Goal: Task Accomplishment & Management: Manage account settings

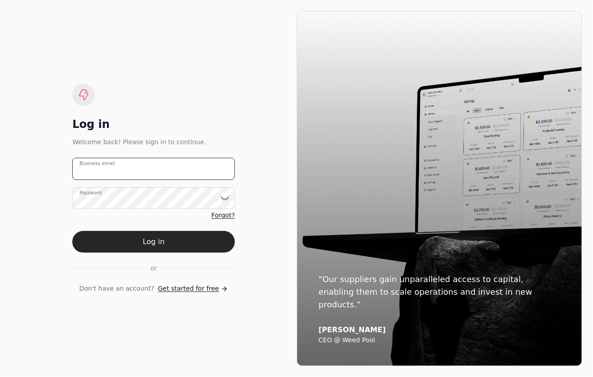
type email "[PERSON_NAME][EMAIL_ADDRESS][DOMAIN_NAME]"
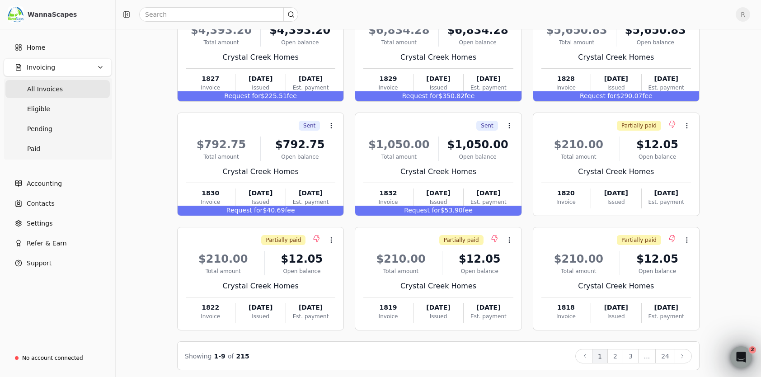
scroll to position [112, 0]
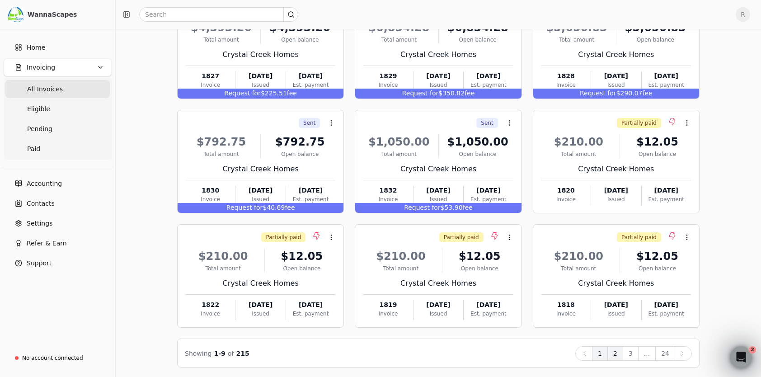
click at [593, 349] on button "2" at bounding box center [615, 353] width 16 height 14
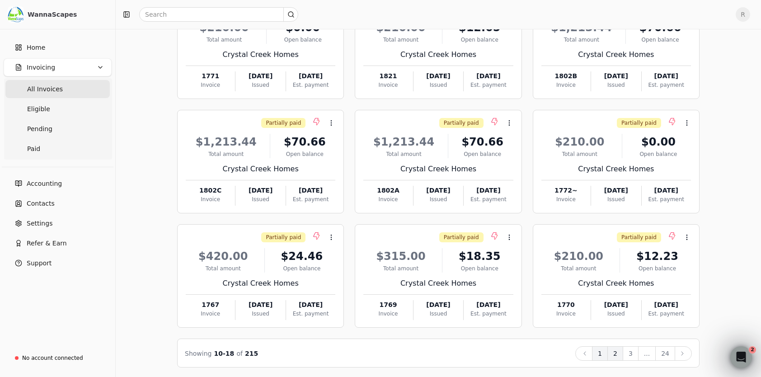
click at [593, 352] on button "1" at bounding box center [600, 353] width 16 height 14
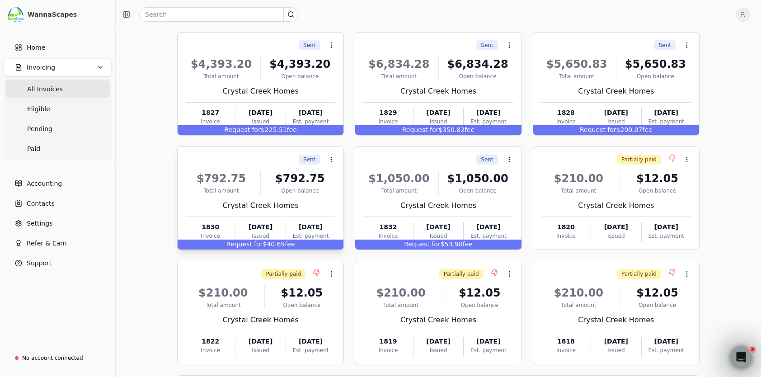
scroll to position [21, 0]
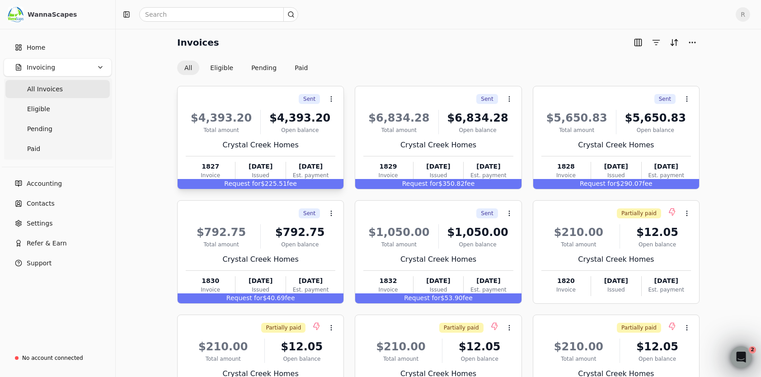
click at [289, 131] on div "Open balance" at bounding box center [299, 130] width 71 height 8
click at [262, 151] on div "$4,393.20 Total amount $4,393.20 Open balance Crystal Creek Homes 1827 Invoice …" at bounding box center [261, 142] width 150 height 77
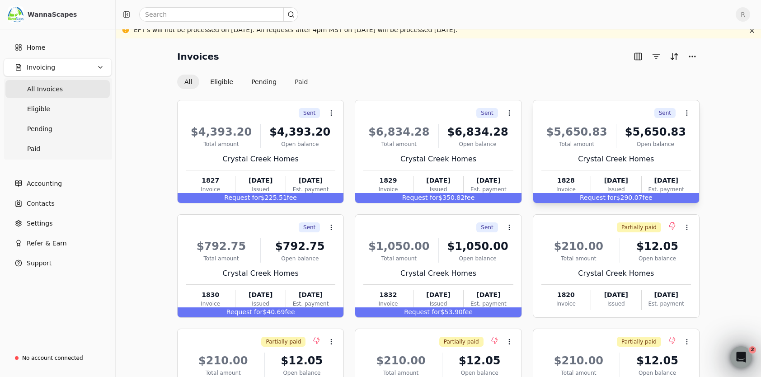
scroll to position [0, 0]
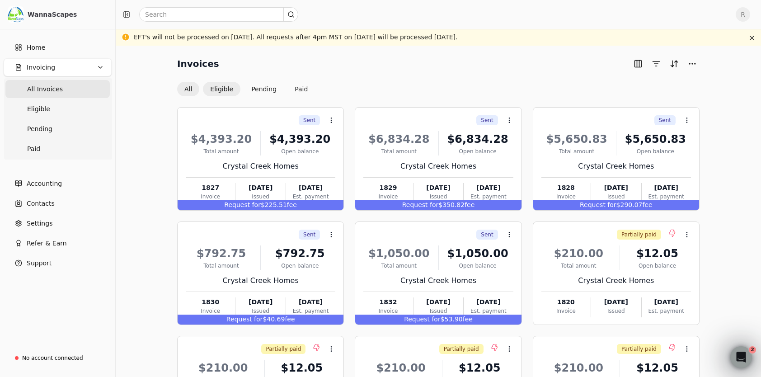
click at [219, 87] on button "Eligible" at bounding box center [221, 89] width 37 height 14
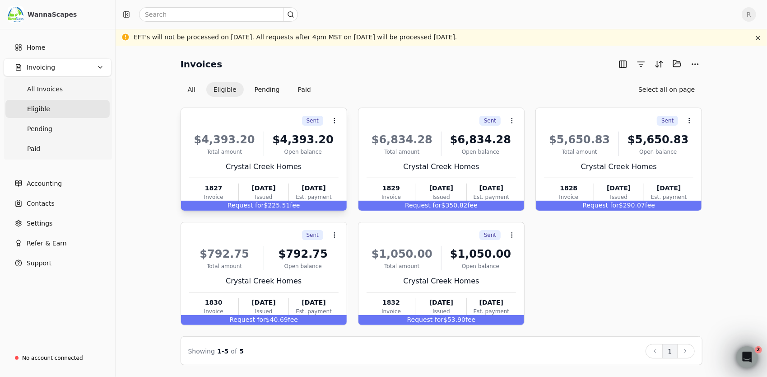
click at [288, 167] on div "Crystal Creek Homes" at bounding box center [264, 166] width 150 height 11
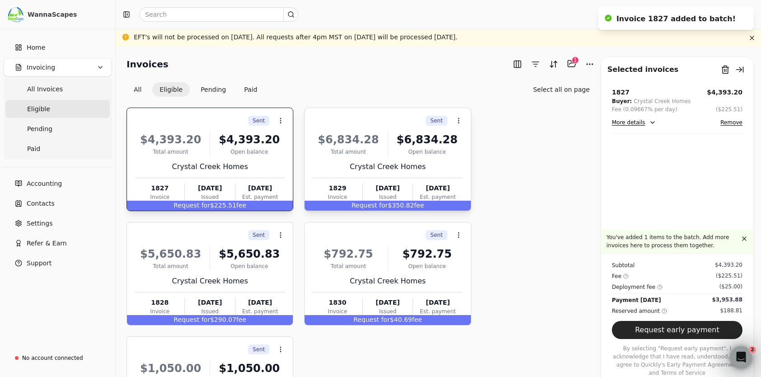
click at [392, 163] on div "Crystal Creek Homes" at bounding box center [388, 166] width 150 height 11
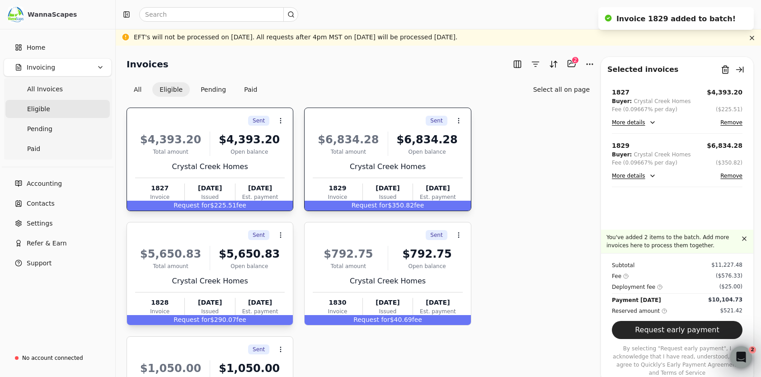
click at [225, 273] on div "$5,650.83 Total amount $5,650.83 Open balance Crystal Creek Homes 1828 Invoice …" at bounding box center [210, 278] width 150 height 77
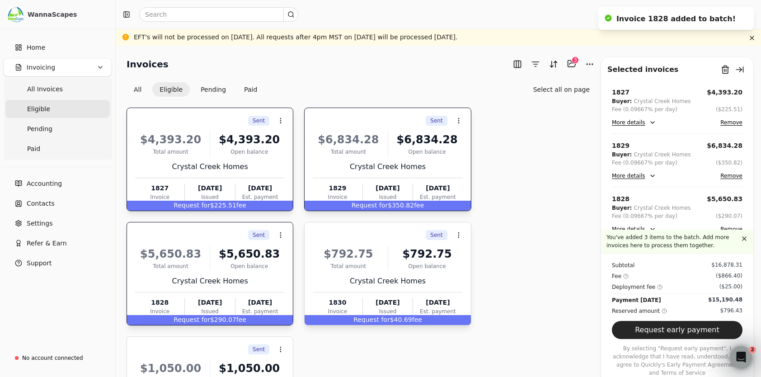
click at [360, 280] on div "Crystal Creek Homes" at bounding box center [388, 281] width 150 height 11
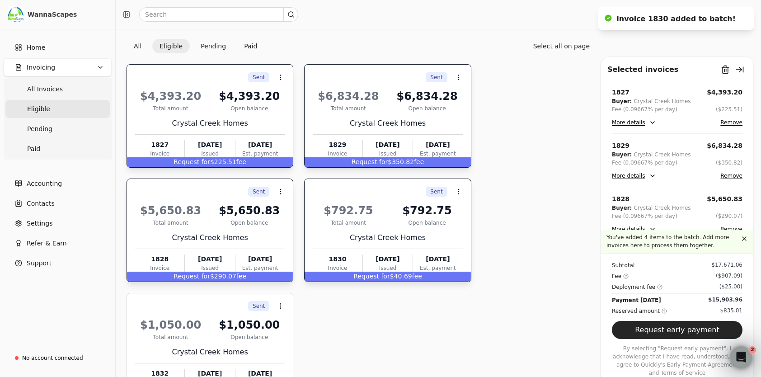
scroll to position [90, 0]
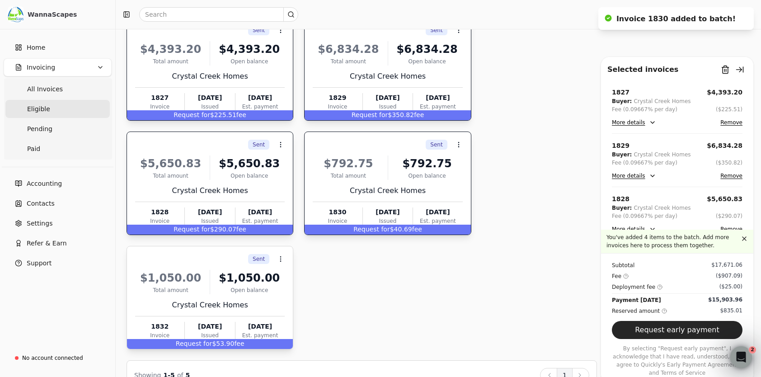
click at [236, 280] on div "$1,050.00" at bounding box center [249, 278] width 71 height 16
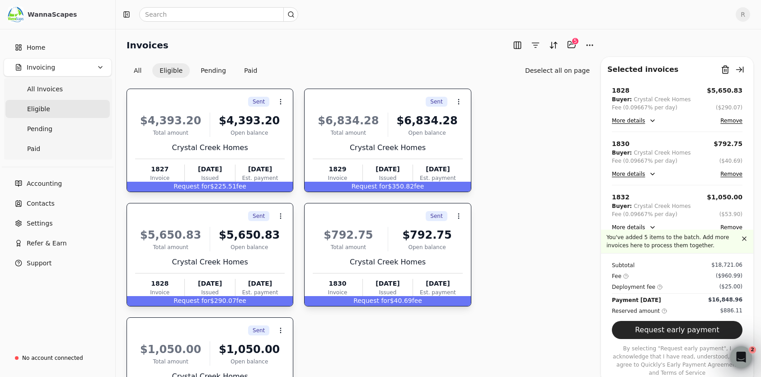
scroll to position [0, 0]
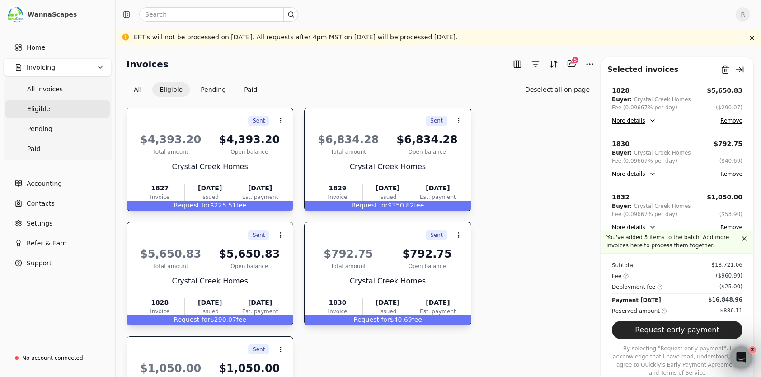
click at [195, 178] on div "$4,393.20 Total amount $4,393.20 Open balance Crystal Creek Homes 1827 Invoice …" at bounding box center [210, 164] width 150 height 77
click at [224, 179] on div "$4,393.20 Total amount $4,393.20 Open balance Crystal Creek Homes 1827 Invoice …" at bounding box center [210, 164] width 150 height 77
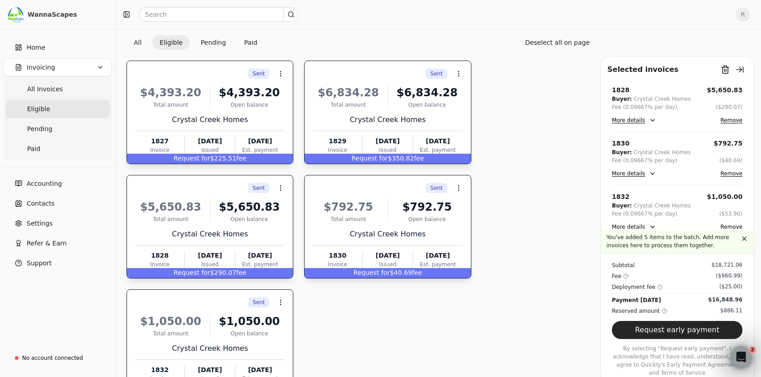
scroll to position [0, 0]
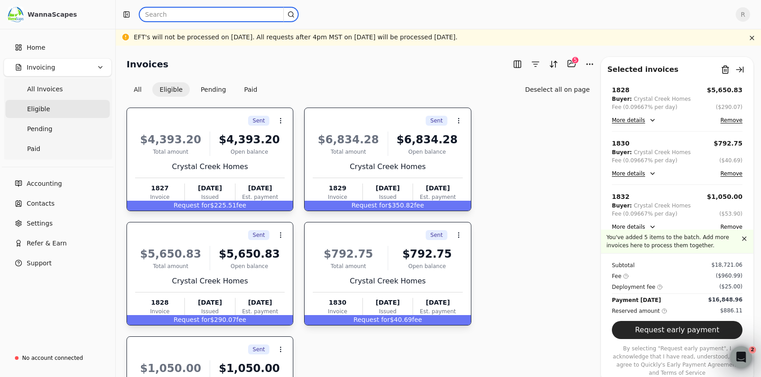
click at [186, 14] on input "text" at bounding box center [218, 14] width 159 height 14
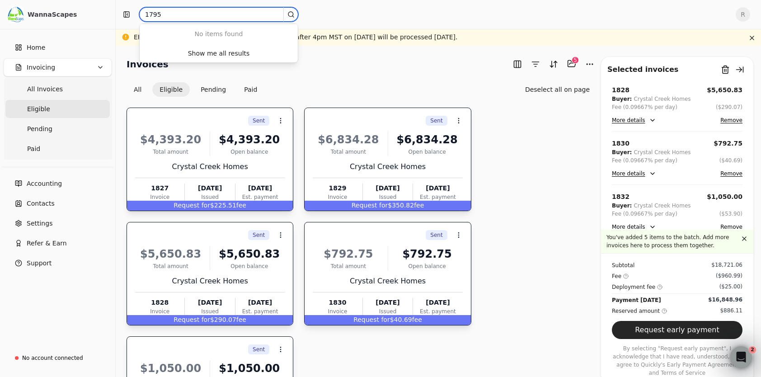
click at [177, 14] on input "1795" at bounding box center [218, 14] width 159 height 14
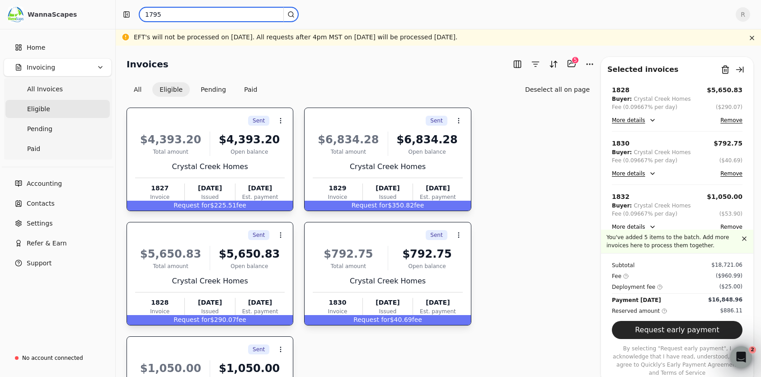
click at [188, 17] on input "1795" at bounding box center [218, 14] width 159 height 14
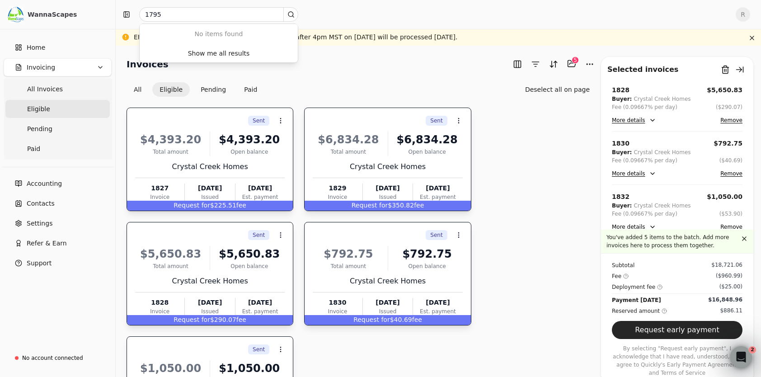
click at [468, 79] on div "Invoices Selected items: 5 5 All Eligible Pending Paid Deselect all on page" at bounding box center [361, 76] width 470 height 40
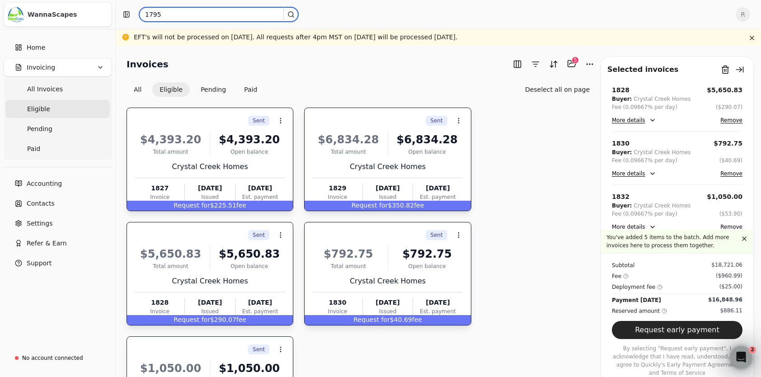
drag, startPoint x: 192, startPoint y: 11, endPoint x: 36, endPoint y: 20, distance: 156.5
click at [36, 20] on div "WannaScapes Home Invoicing All Invoices Eligible Pending Paid Accounting Contac…" at bounding box center [380, 245] width 761 height 490
paste input "IV_CA-PO125330_20250722123505840"
type input "IV_CA-PO125330_20250722123505840"
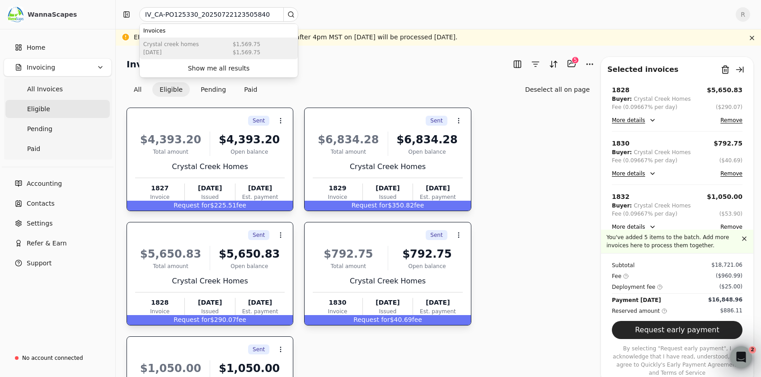
click at [181, 49] on div "[DATE]" at bounding box center [171, 52] width 56 height 8
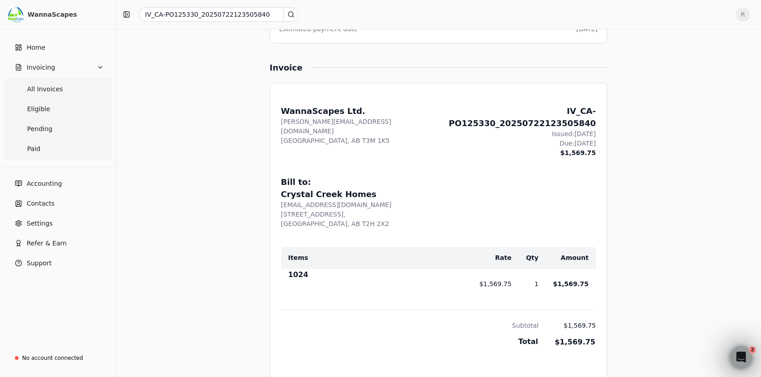
scroll to position [226, 0]
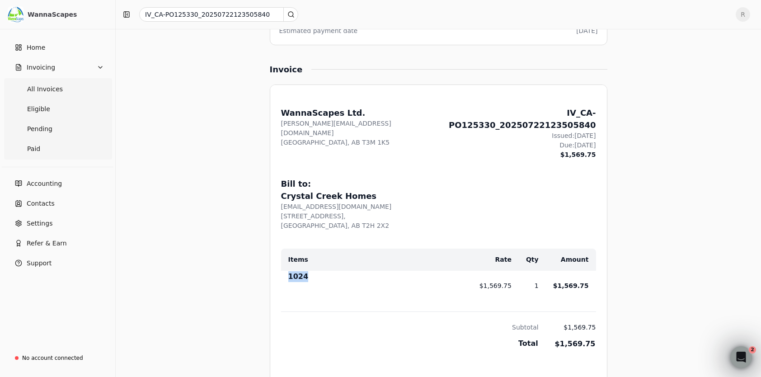
drag, startPoint x: 304, startPoint y: 264, endPoint x: 289, endPoint y: 264, distance: 14.9
click at [289, 271] on div "1024" at bounding box center [376, 278] width 177 height 14
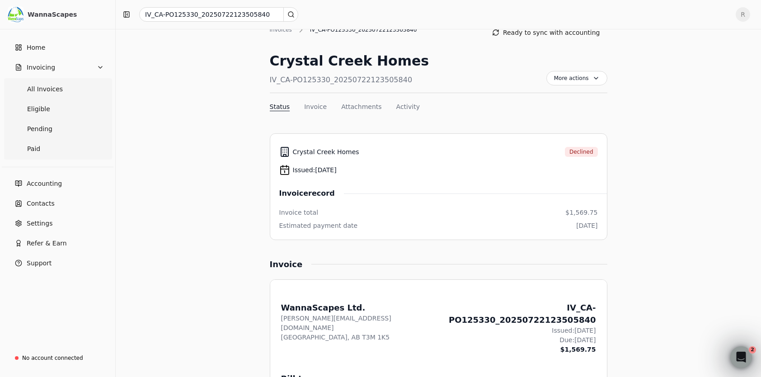
scroll to position [0, 0]
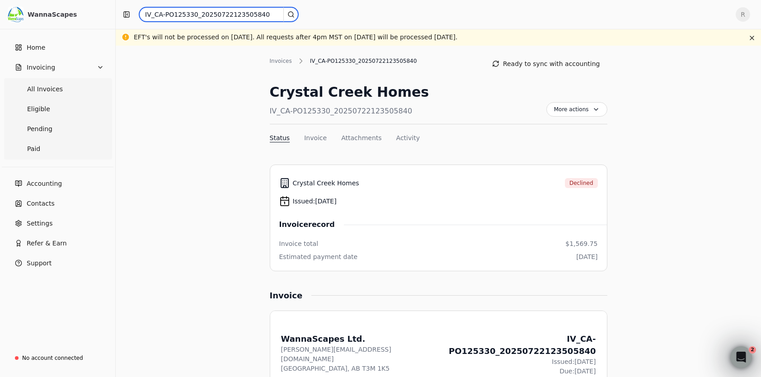
drag, startPoint x: 253, startPoint y: 16, endPoint x: 141, endPoint y: 22, distance: 112.6
click at [141, 22] on div "IV_CA-PO125330_20250722123505840 R" at bounding box center [438, 14] width 645 height 29
click at [265, 13] on input "IV_CA-PO125330_20250722123505840" at bounding box center [218, 14] width 159 height 14
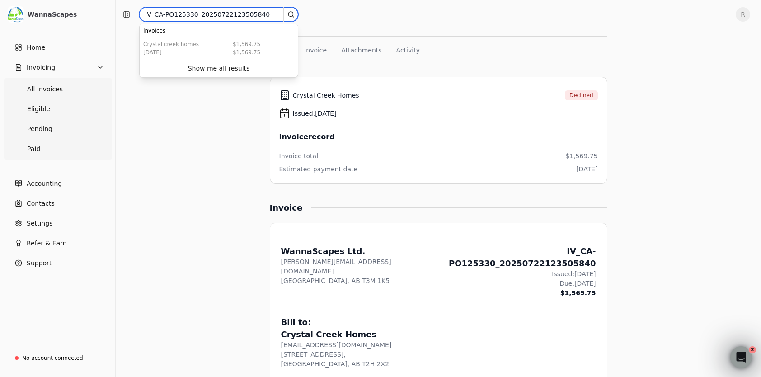
scroll to position [181, 0]
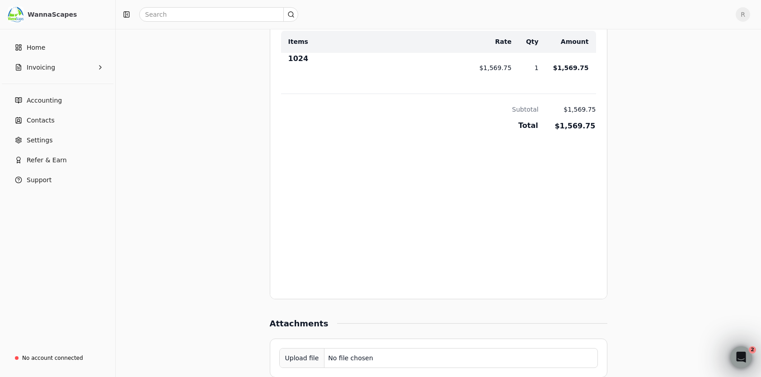
scroll to position [552, 0]
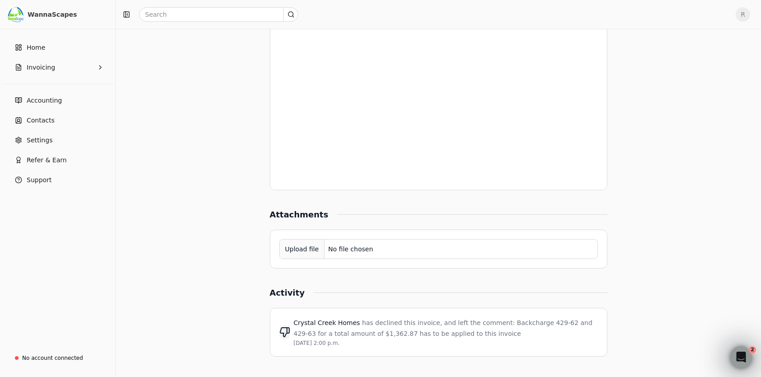
click at [362, 333] on span "has declined this invoice, and left the comment: Backcharge 429-62 and 429-63 f…" at bounding box center [443, 328] width 299 height 18
drag, startPoint x: 364, startPoint y: 334, endPoint x: 339, endPoint y: 332, distance: 24.9
click at [339, 332] on span "has declined this invoice, and left the comment: Backcharge 429-62 and 429-63 f…" at bounding box center [443, 328] width 299 height 18
click at [453, 331] on span "has declined this invoice, and left the comment: Backcharge 429-62 and 429-63 f…" at bounding box center [443, 328] width 299 height 18
drag, startPoint x: 541, startPoint y: 321, endPoint x: 523, endPoint y: 323, distance: 18.2
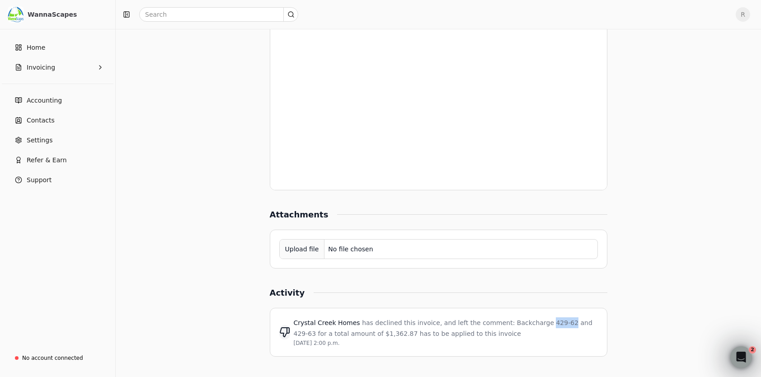
click at [523, 323] on span "has declined this invoice, and left the comment: Backcharge 429-62 and 429-63 f…" at bounding box center [443, 328] width 299 height 18
drag, startPoint x: 523, startPoint y: 323, endPoint x: 636, endPoint y: 292, distance: 117.3
drag, startPoint x: 575, startPoint y: 322, endPoint x: 523, endPoint y: 324, distance: 51.1
click at [523, 324] on span "has declined this invoice, and left the comment: Backcharge 429-62 and 429-63 f…" at bounding box center [443, 328] width 299 height 18
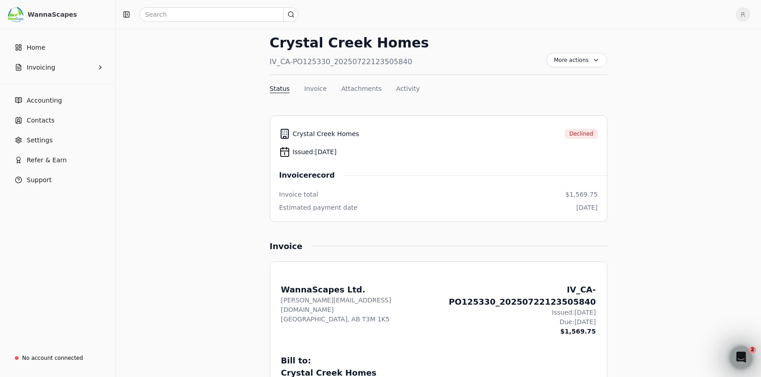
scroll to position [0, 0]
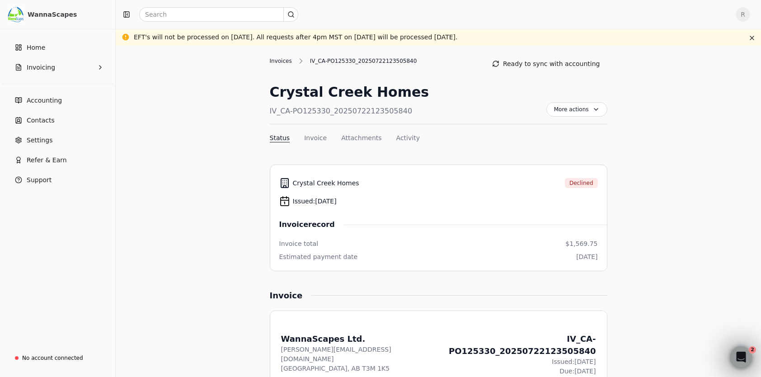
click at [282, 60] on div "Invoices" at bounding box center [283, 61] width 27 height 8
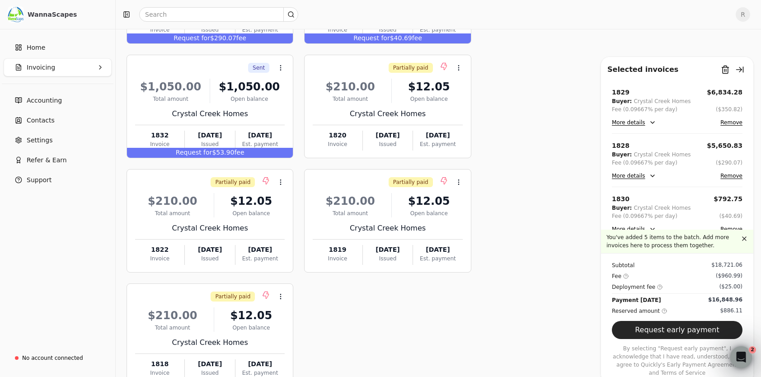
scroll to position [339, 0]
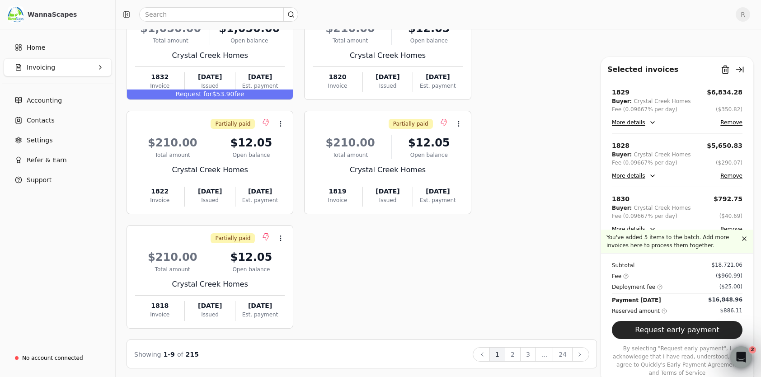
click at [516, 351] on button "2" at bounding box center [513, 354] width 16 height 14
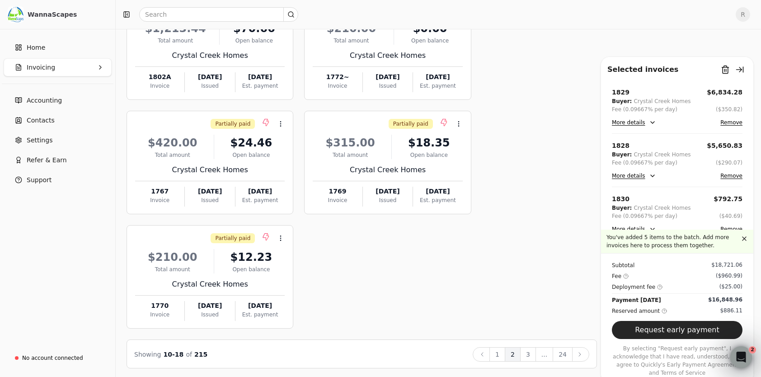
click at [533, 351] on button "3" at bounding box center [528, 354] width 16 height 14
click at [503, 353] on button "2" at bounding box center [497, 354] width 16 height 14
click at [502, 352] on button "1" at bounding box center [497, 354] width 16 height 14
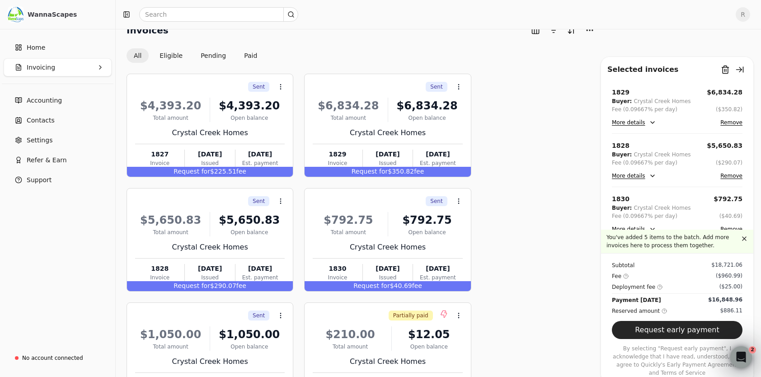
scroll to position [0, 0]
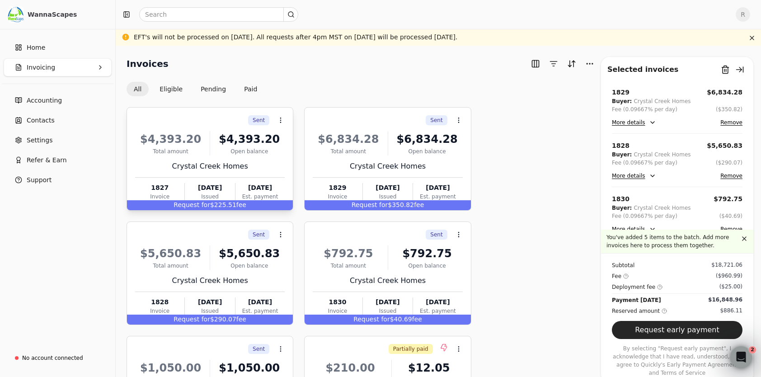
click at [243, 164] on div "Crystal Creek Homes" at bounding box center [210, 166] width 150 height 11
click at [172, 88] on button "Eligible" at bounding box center [170, 89] width 37 height 14
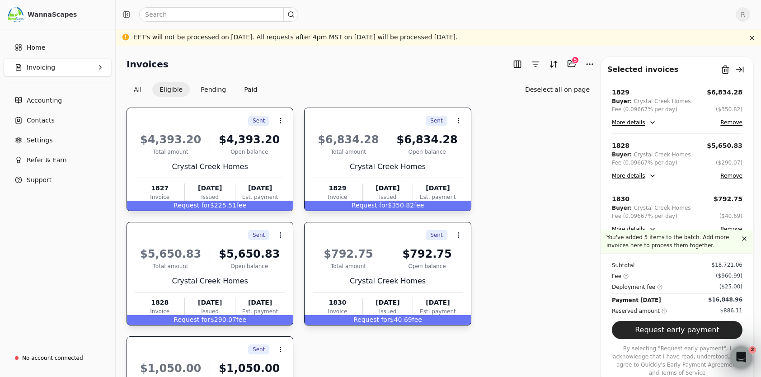
click at [238, 168] on div "Crystal Creek Homes" at bounding box center [210, 166] width 150 height 11
click at [265, 170] on div "Crystal Creek Homes" at bounding box center [210, 166] width 150 height 11
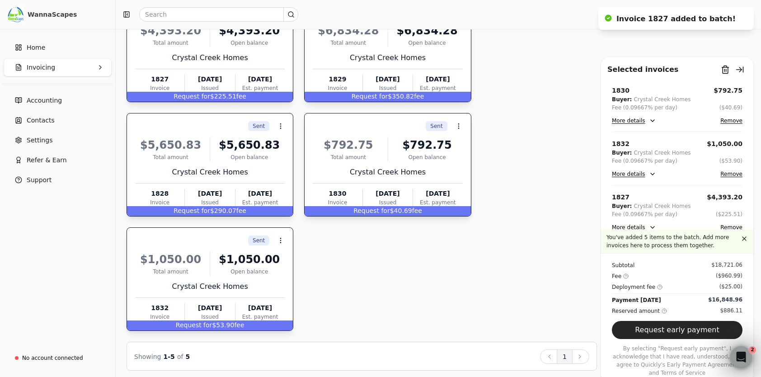
scroll to position [112, 0]
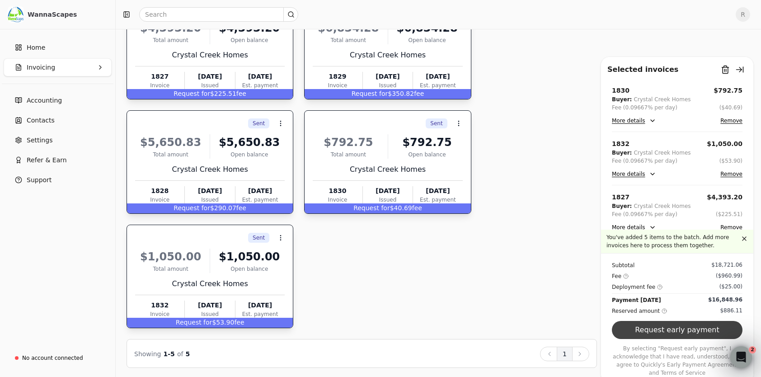
click at [687, 339] on button "Request early payment" at bounding box center [677, 330] width 131 height 18
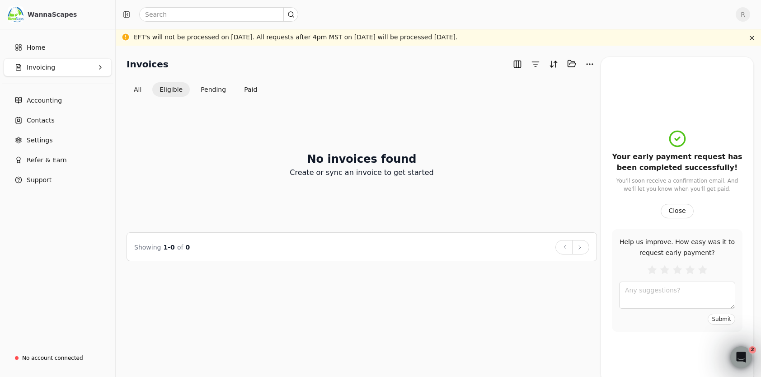
scroll to position [0, 0]
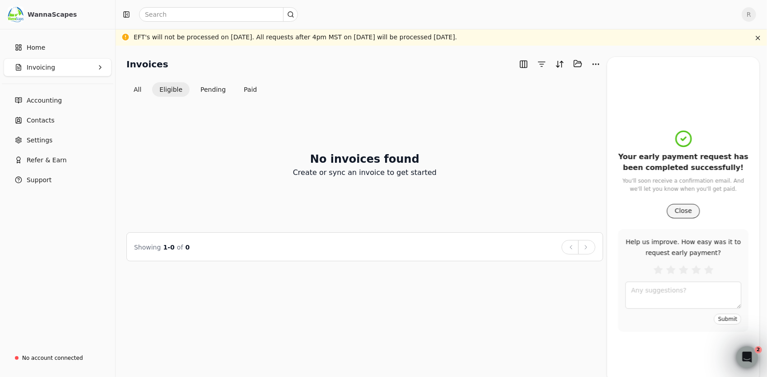
click at [678, 210] on button "Close" at bounding box center [683, 211] width 33 height 14
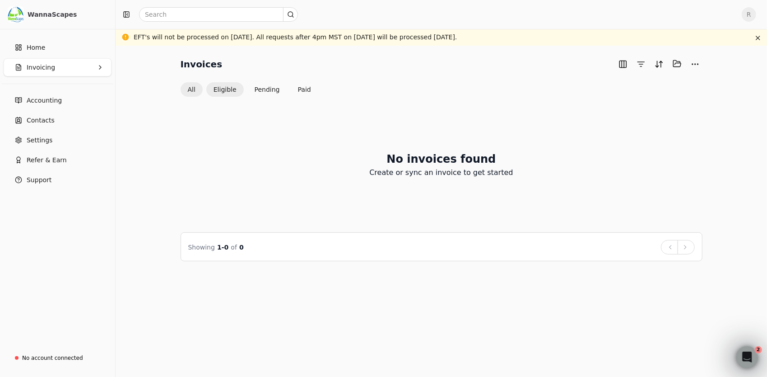
click at [190, 87] on button "All" at bounding box center [192, 89] width 22 height 14
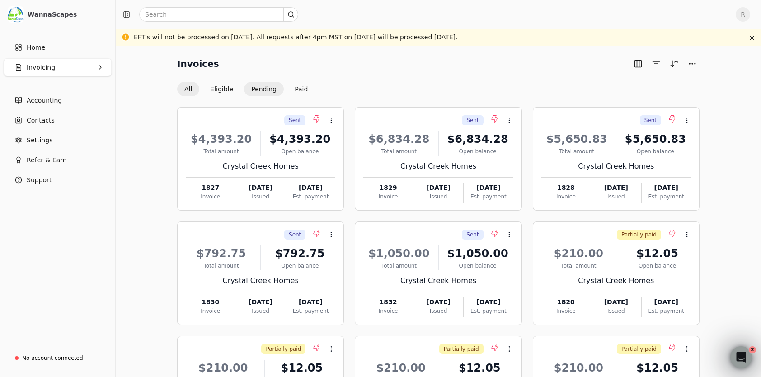
click at [262, 86] on button "Pending" at bounding box center [264, 89] width 40 height 14
